Goal: Task Accomplishment & Management: Manage account settings

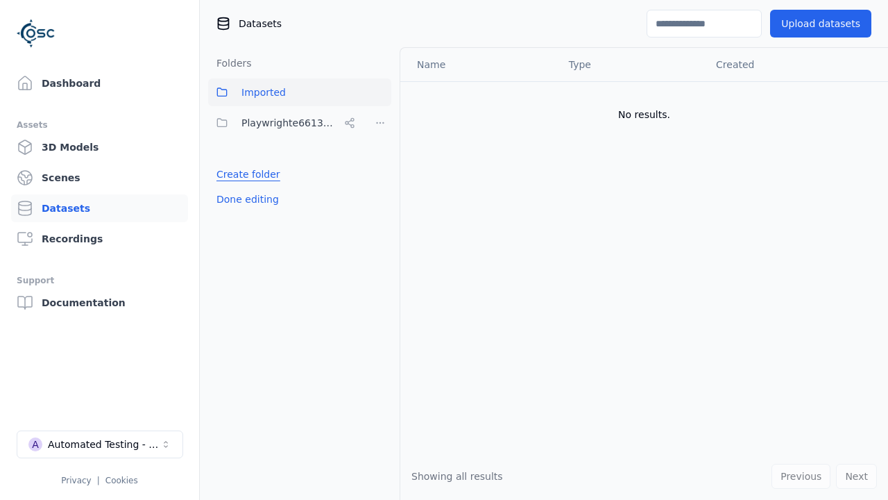
click at [244, 174] on link "Create folder" at bounding box center [248, 174] width 64 height 14
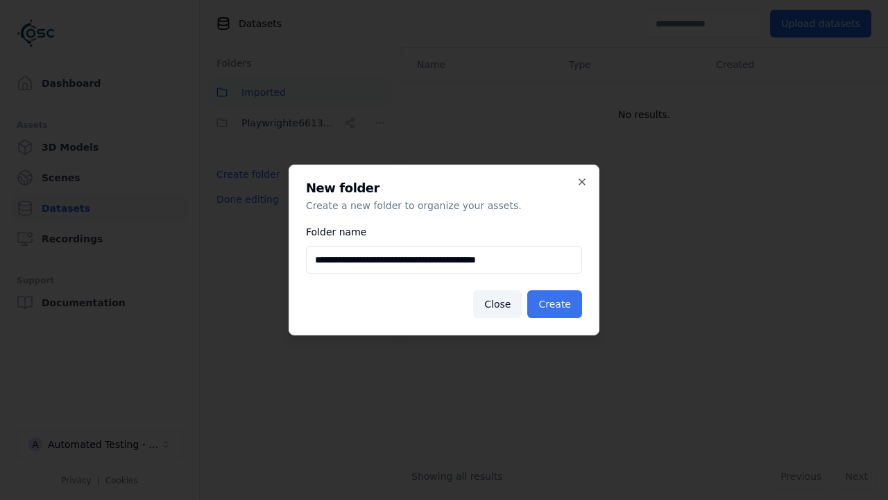
type input "**********"
click at [557, 304] on button "Create" at bounding box center [554, 304] width 55 height 28
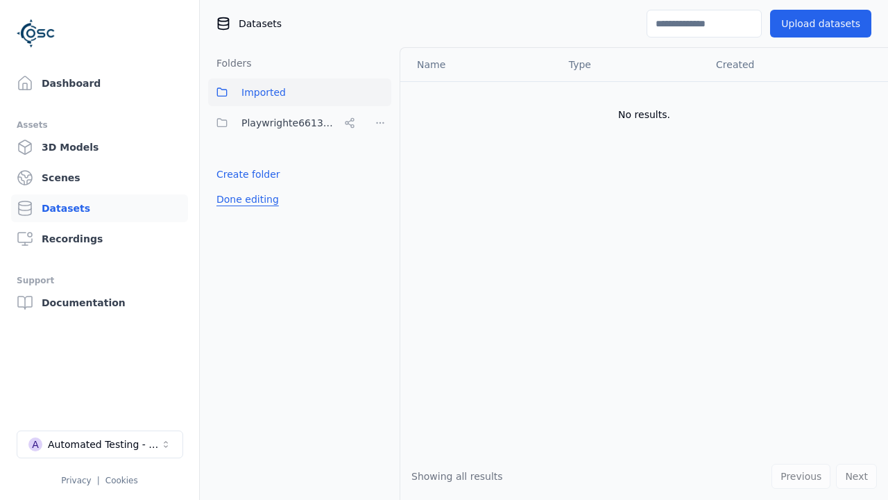
click at [244, 212] on button "Done editing" at bounding box center [247, 199] width 79 height 25
click at [232, 205] on button "Done editing" at bounding box center [247, 199] width 79 height 25
click at [380, 123] on html "Support Dashboard Assets 3D Models Scenes Datasets Recordings Support Documenta…" at bounding box center [444, 250] width 888 height 500
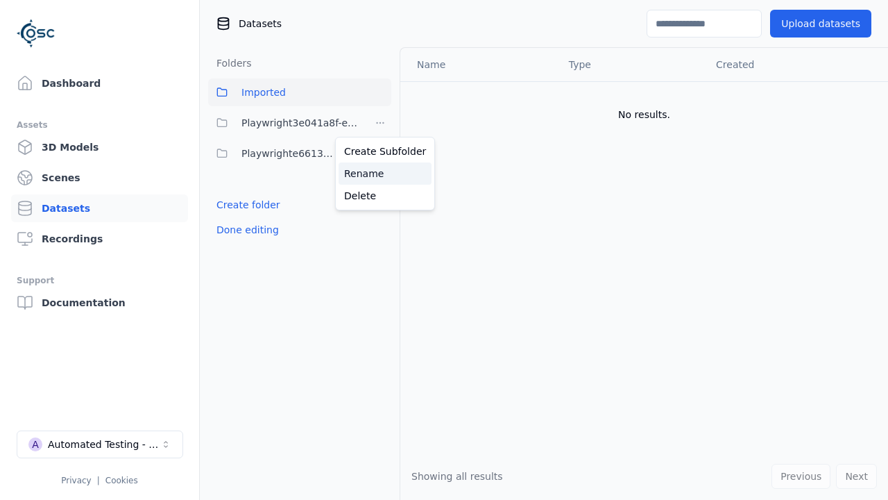
click at [380, 173] on div "Rename" at bounding box center [385, 173] width 93 height 22
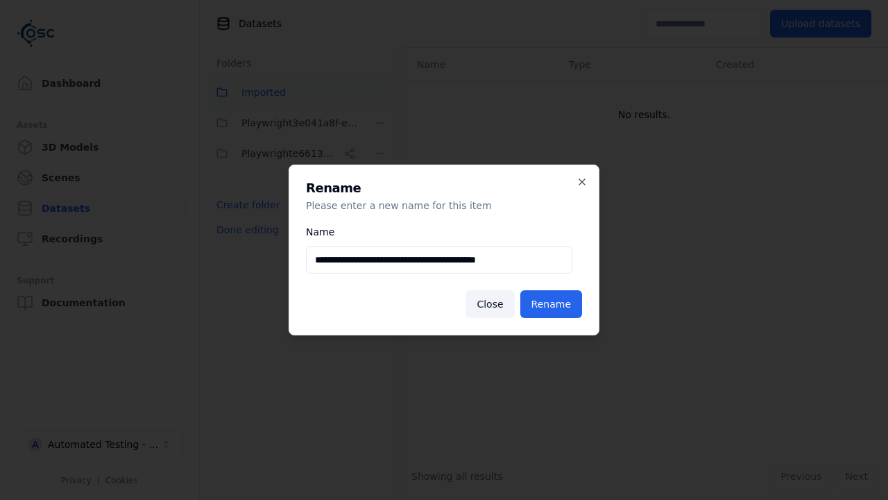
click at [439, 260] on input "**********" at bounding box center [439, 260] width 266 height 28
type input "**********"
click at [554, 304] on button "Rename" at bounding box center [551, 304] width 62 height 28
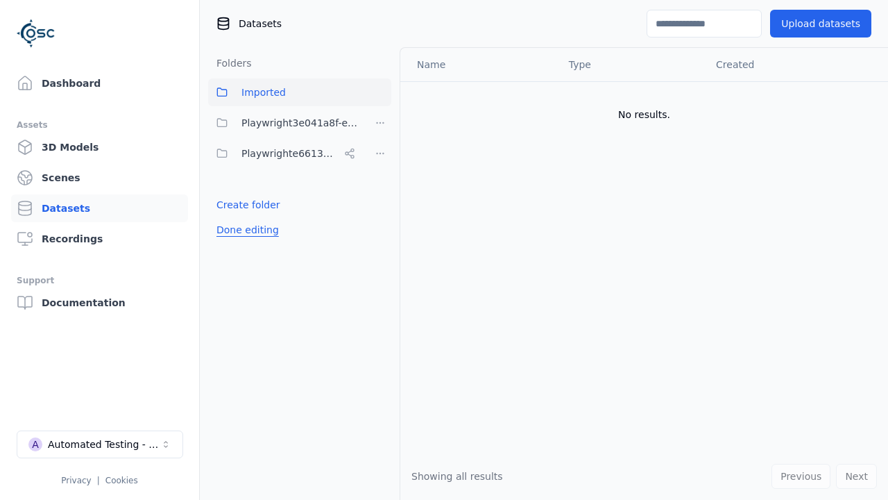
click at [244, 230] on button "Done editing" at bounding box center [247, 229] width 79 height 25
click at [232, 217] on button "Done editing" at bounding box center [247, 229] width 79 height 25
click at [380, 123] on html "Support Dashboard Assets 3D Models Scenes Datasets Recordings Support Documenta…" at bounding box center [444, 250] width 888 height 500
click at [380, 195] on div "Delete" at bounding box center [385, 196] width 93 height 22
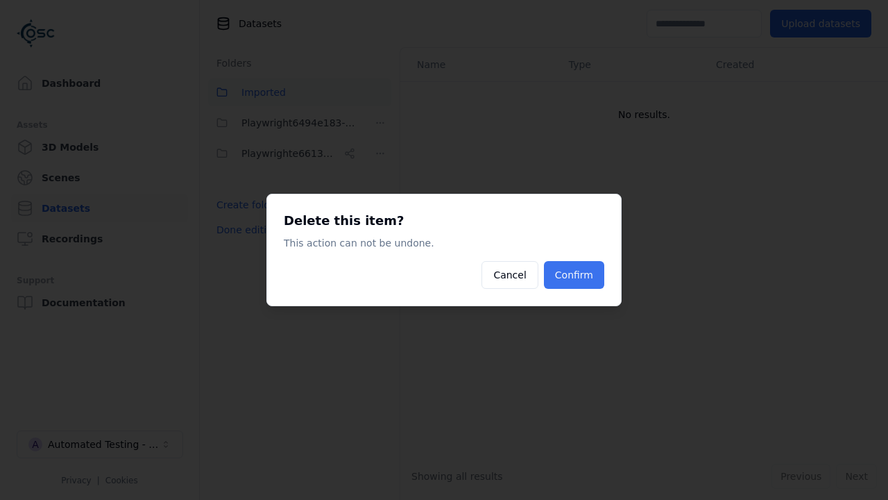
click at [576, 275] on button "Confirm" at bounding box center [574, 275] width 60 height 28
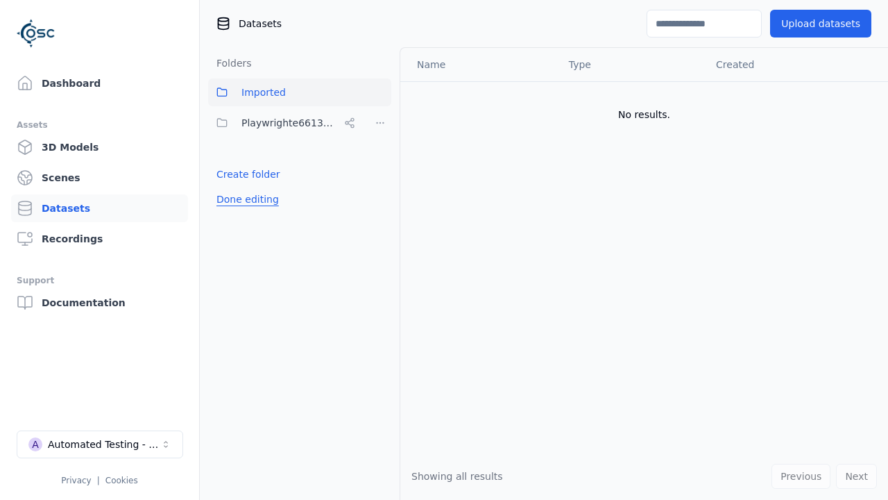
click at [244, 199] on button "Done editing" at bounding box center [247, 199] width 79 height 25
